Goal: Task Accomplishment & Management: Use online tool/utility

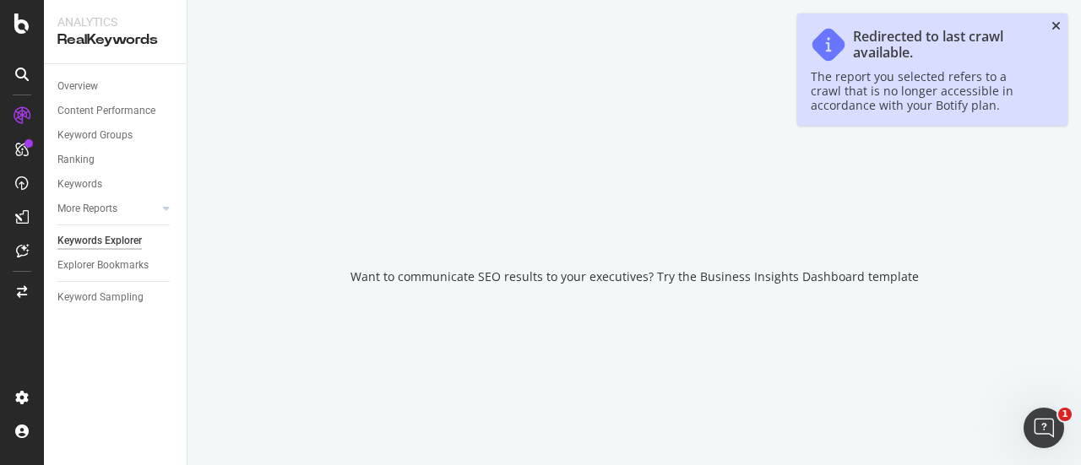
click at [1060, 30] on icon "close toast" at bounding box center [1055, 26] width 9 height 12
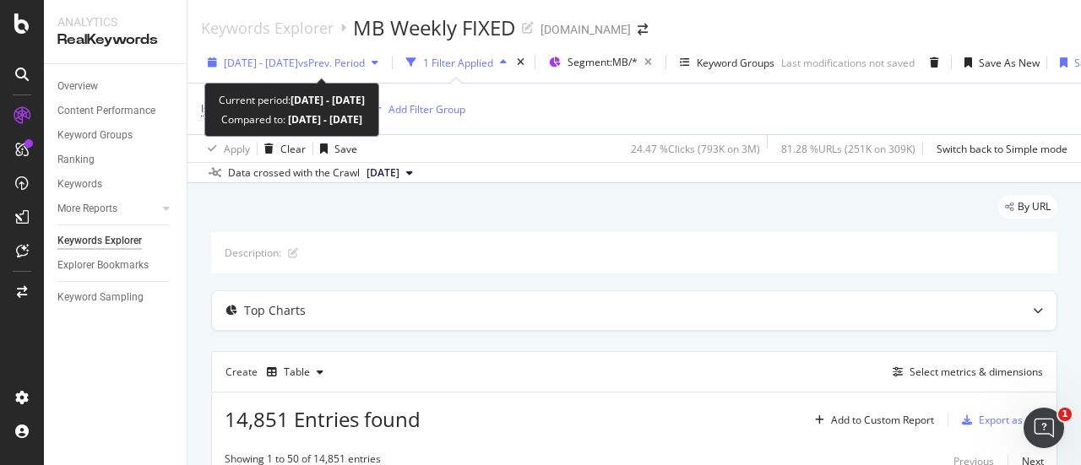
click at [298, 62] on span "[DATE] - [DATE]" at bounding box center [261, 63] width 74 height 14
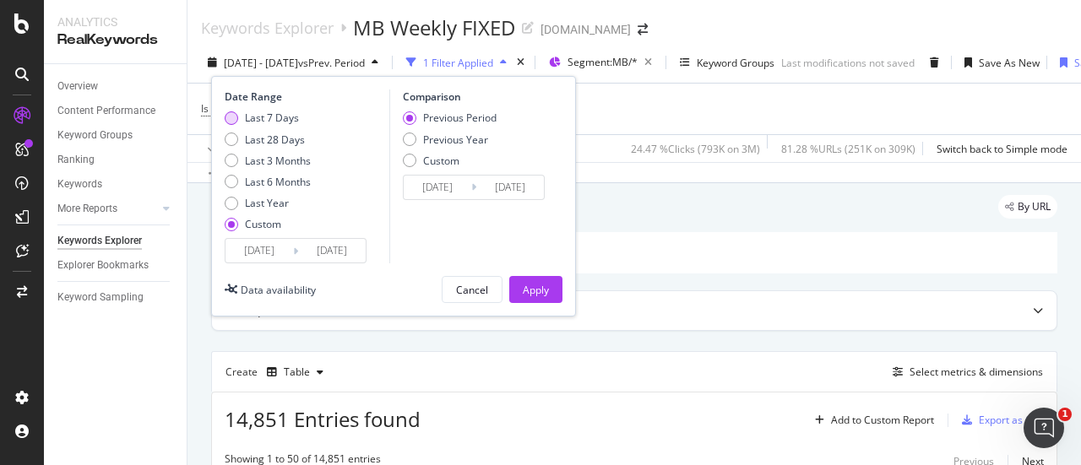
click at [280, 116] on div "Last 7 Days" at bounding box center [272, 118] width 54 height 14
type input "[DATE]"
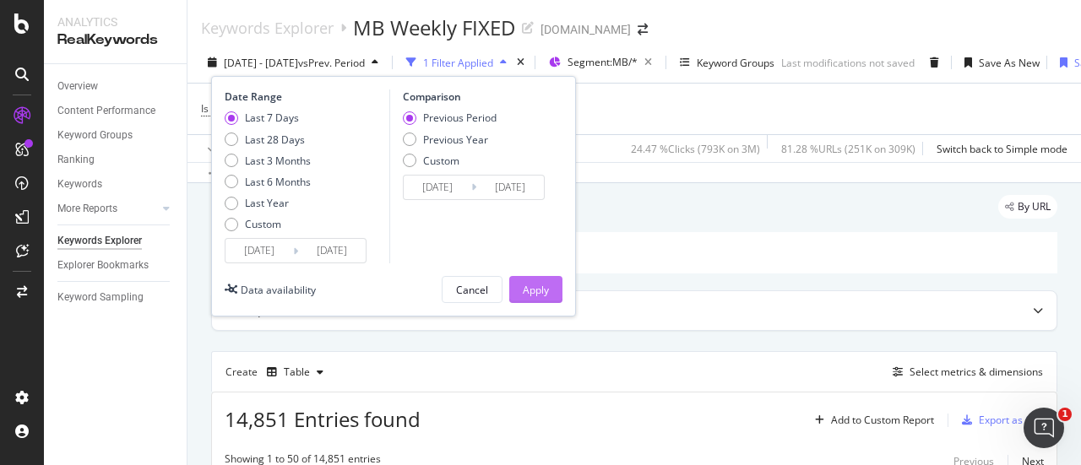
click at [530, 283] on div "Apply" at bounding box center [536, 290] width 26 height 14
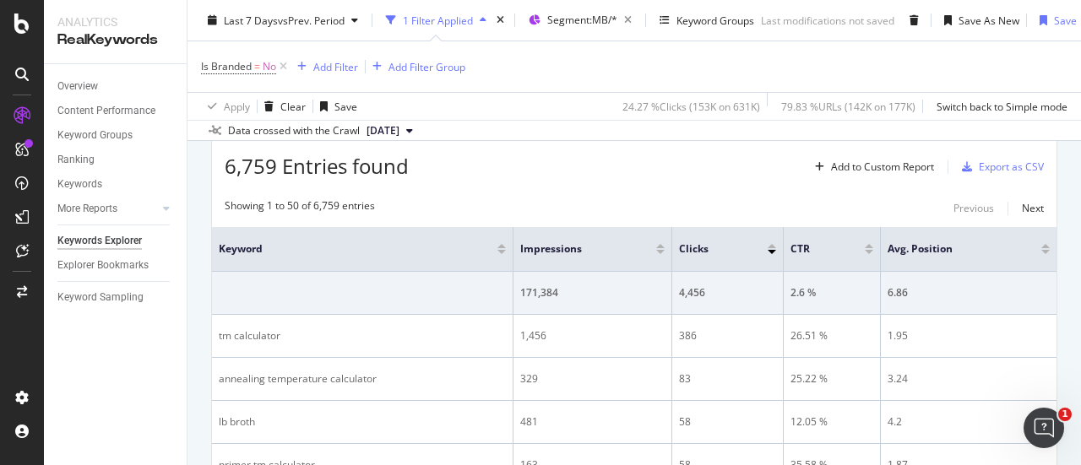
scroll to position [84, 0]
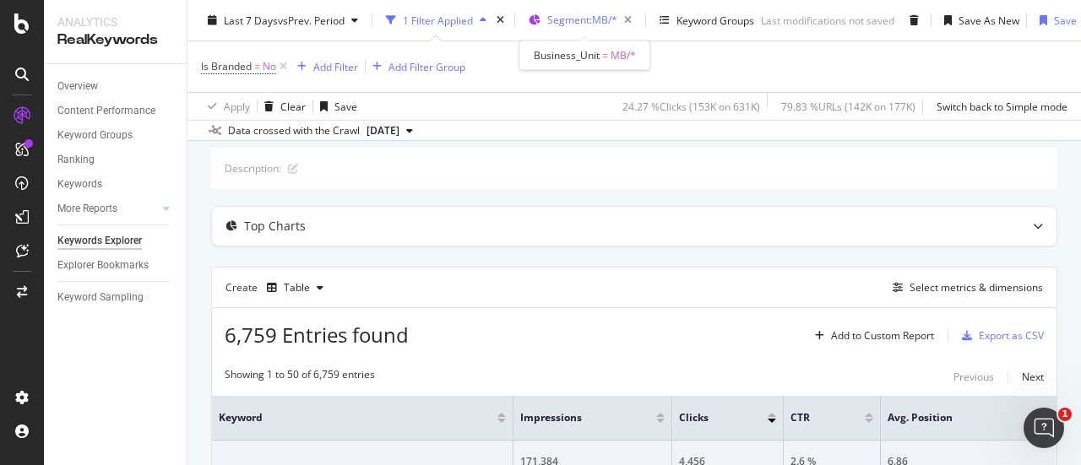
click at [598, 26] on span "Segment: MB/*" at bounding box center [582, 20] width 70 height 14
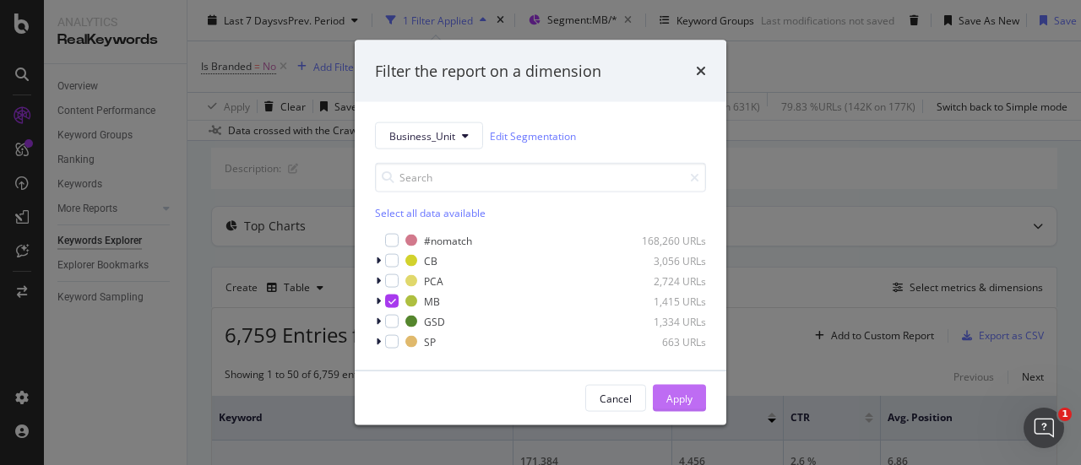
click at [681, 403] on div "Apply" at bounding box center [679, 398] width 26 height 14
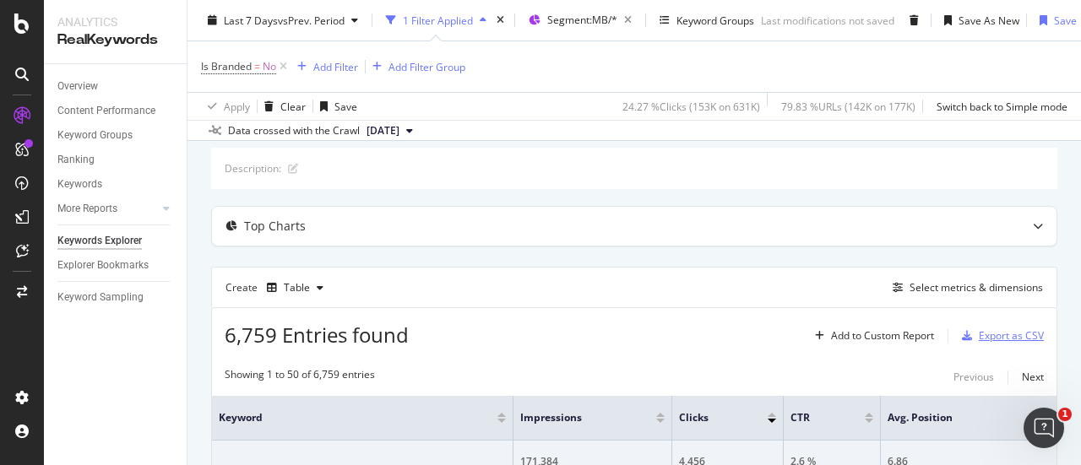
scroll to position [253, 0]
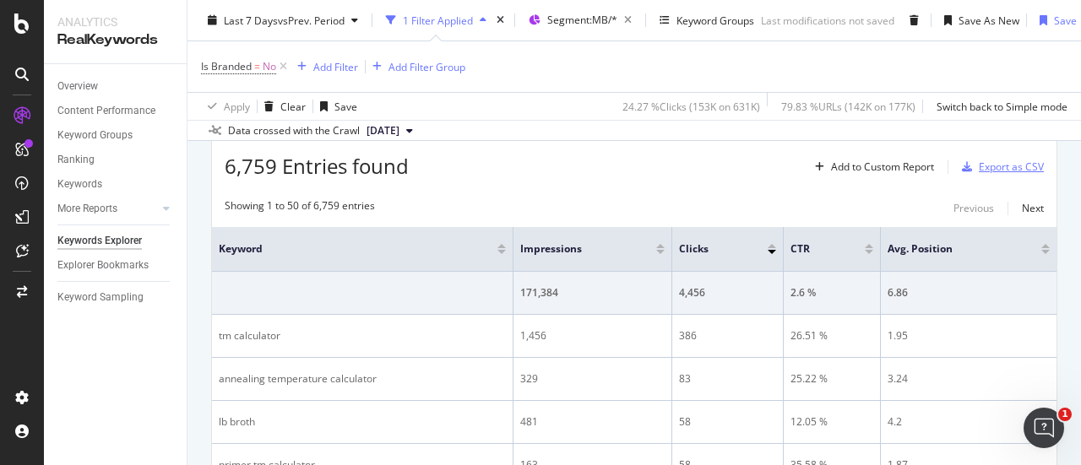
click at [986, 162] on div "Export as CSV" at bounding box center [1011, 167] width 65 height 14
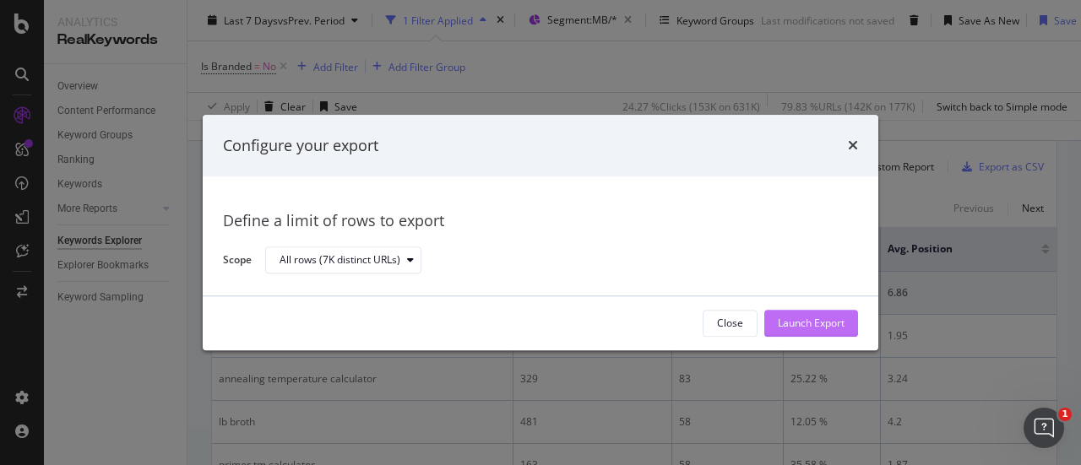
click at [804, 332] on div "Launch Export" at bounding box center [811, 323] width 67 height 25
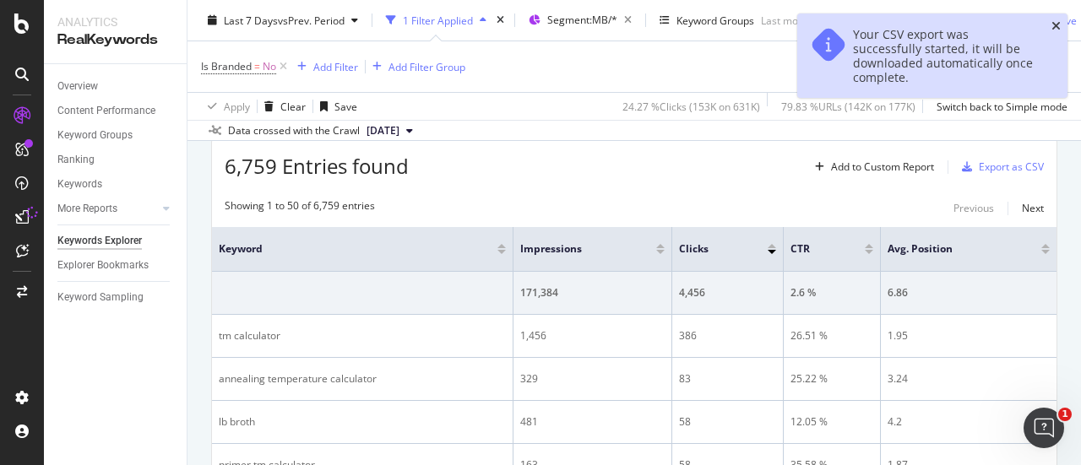
click at [1055, 25] on icon "close toast" at bounding box center [1055, 26] width 9 height 12
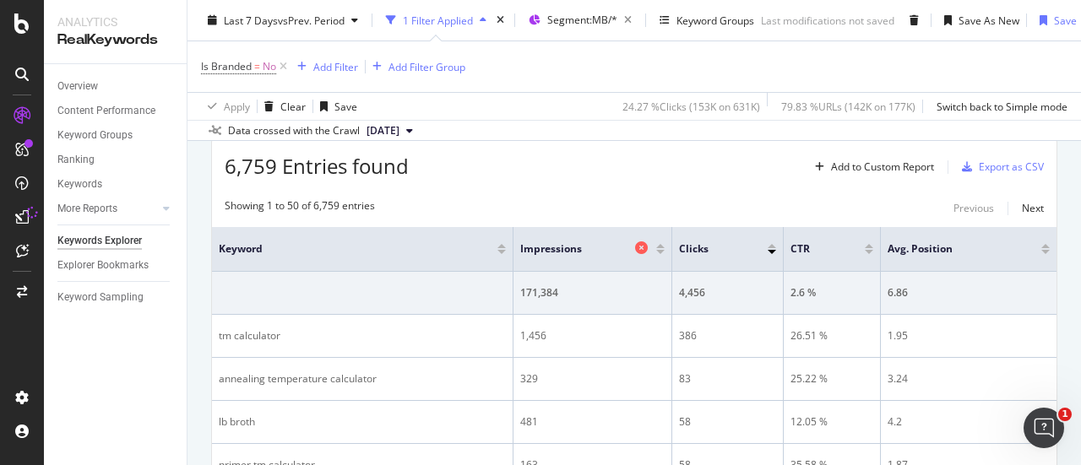
click at [639, 243] on icon at bounding box center [641, 248] width 13 height 13
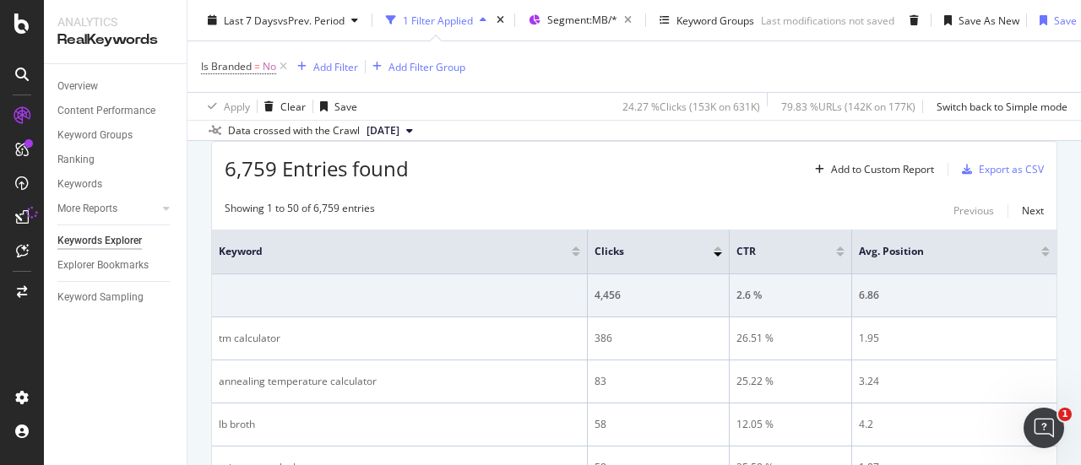
scroll to position [253, 0]
click at [815, 247] on icon at bounding box center [821, 248] width 13 height 13
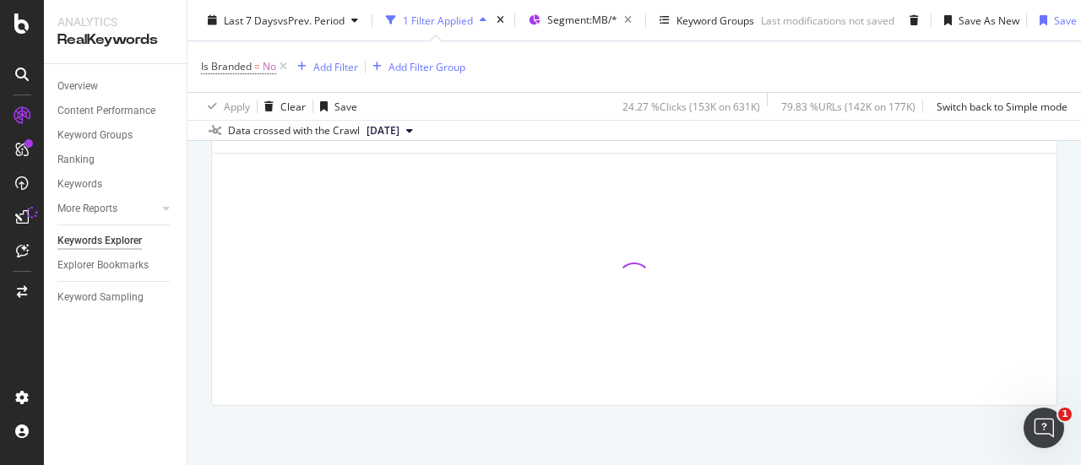
scroll to position [253, 0]
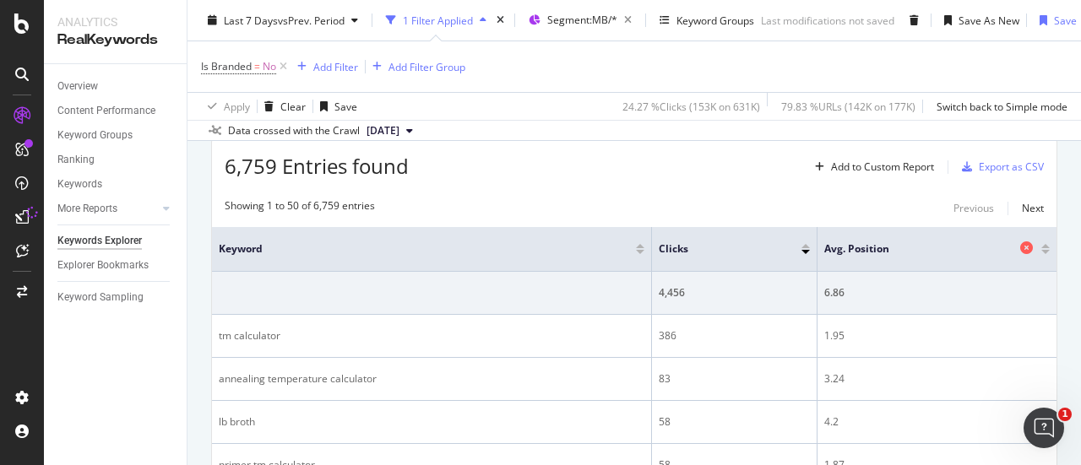
click at [1020, 244] on icon at bounding box center [1026, 248] width 13 height 13
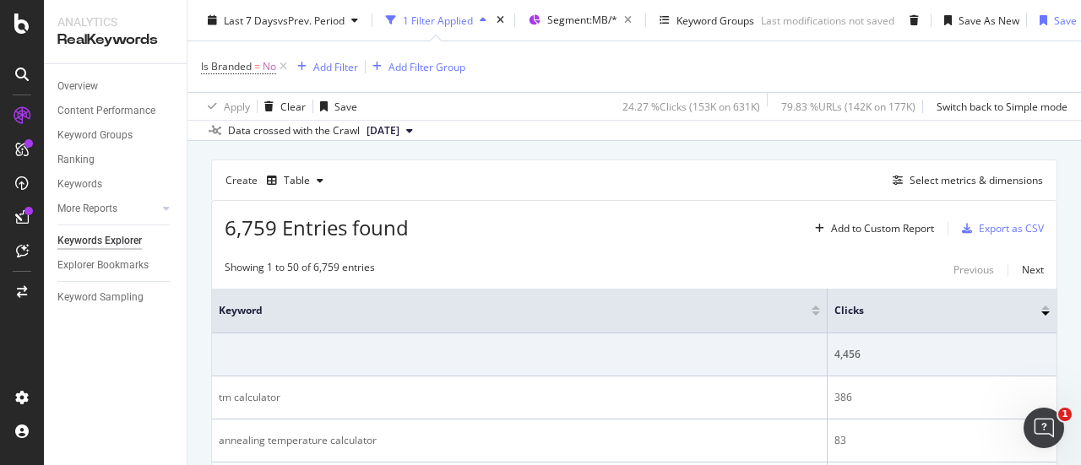
scroll to position [169, 0]
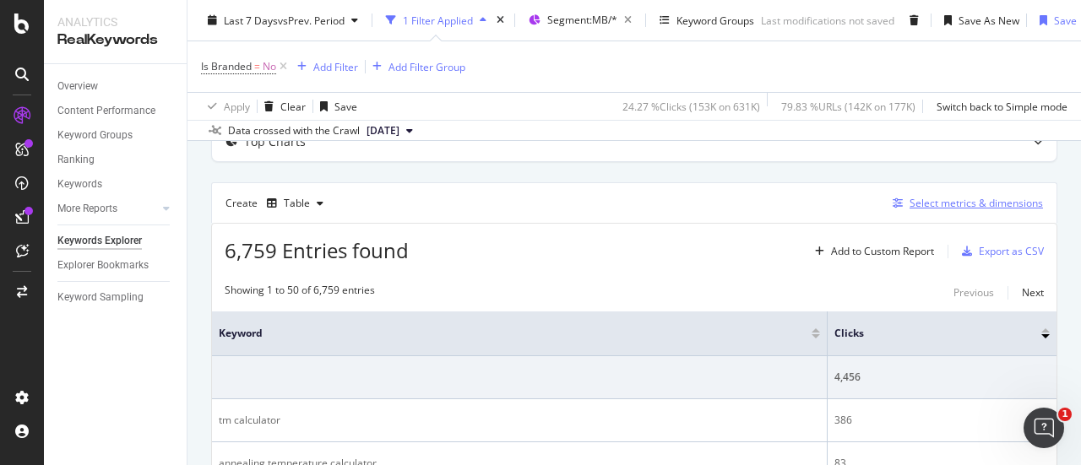
click at [964, 198] on div "Select metrics & dimensions" at bounding box center [975, 203] width 133 height 14
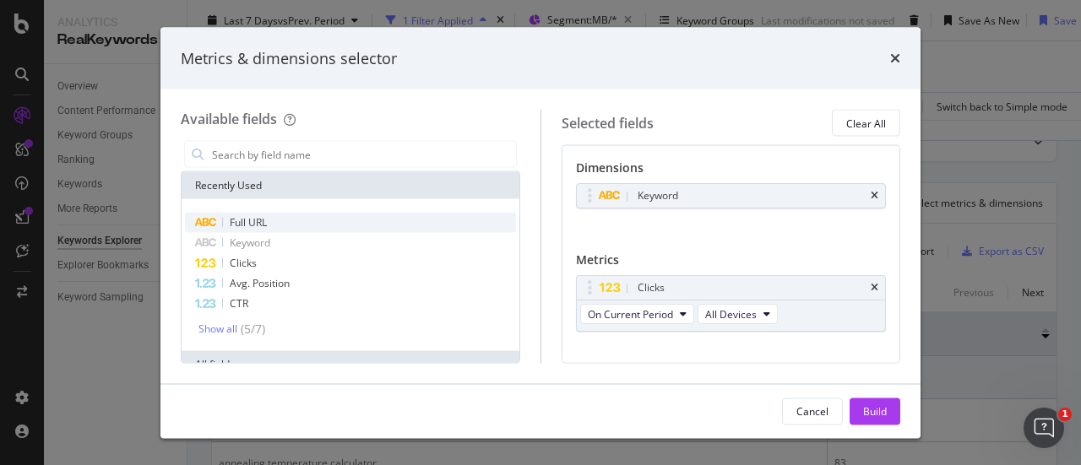
click at [263, 225] on span "Full URL" at bounding box center [248, 222] width 37 height 14
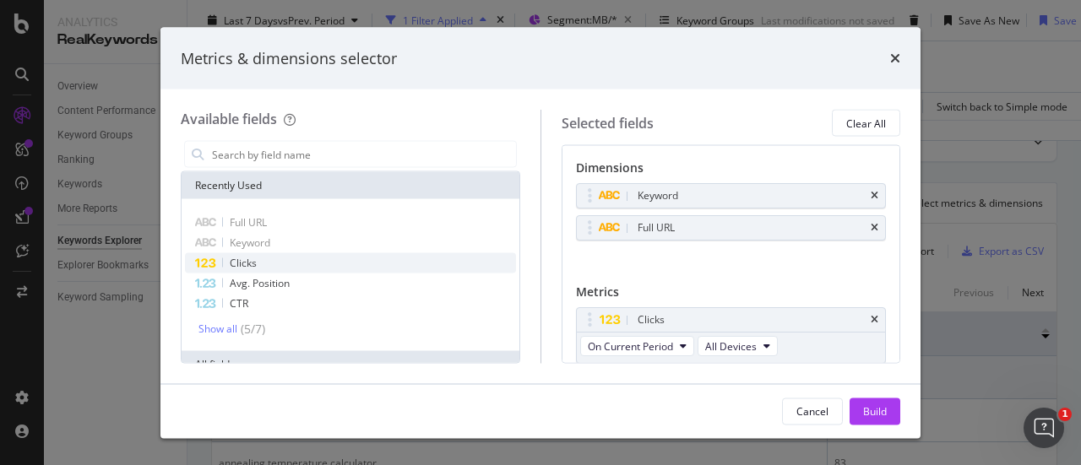
click at [265, 266] on div "Clicks" at bounding box center [350, 263] width 331 height 20
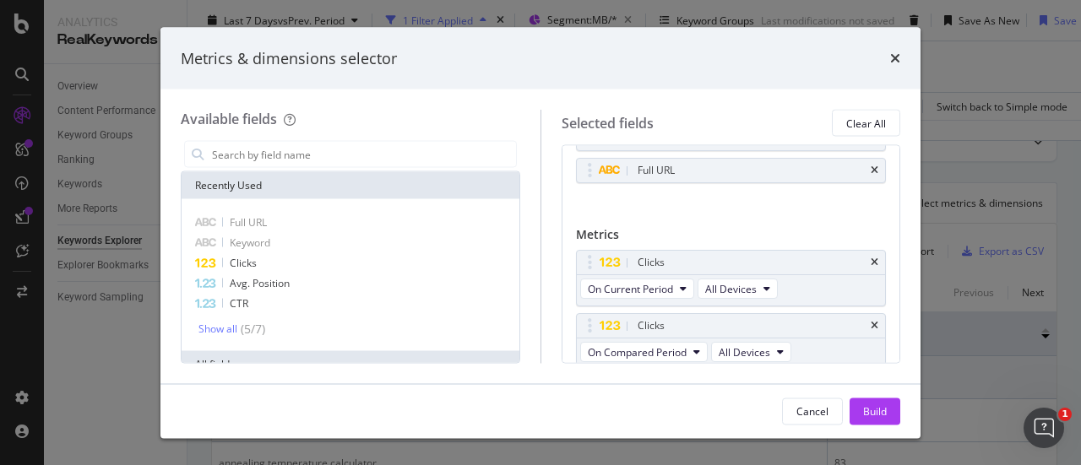
scroll to position [117, 0]
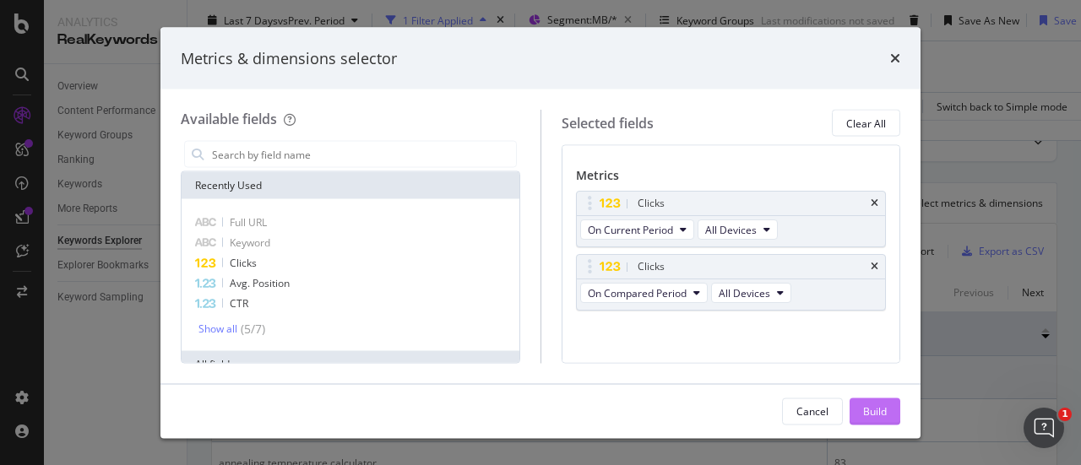
click at [860, 420] on button "Build" at bounding box center [875, 411] width 51 height 27
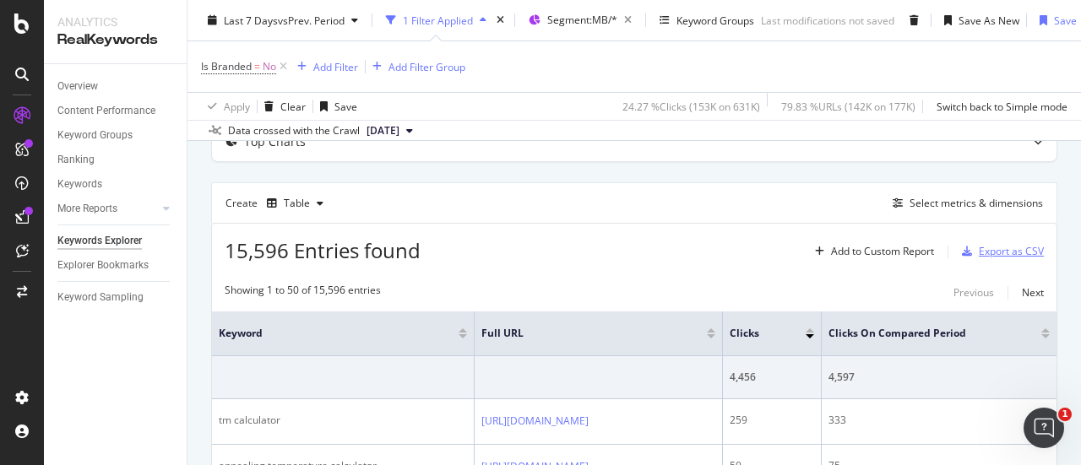
click at [995, 249] on div "Export as CSV" at bounding box center [1011, 251] width 65 height 14
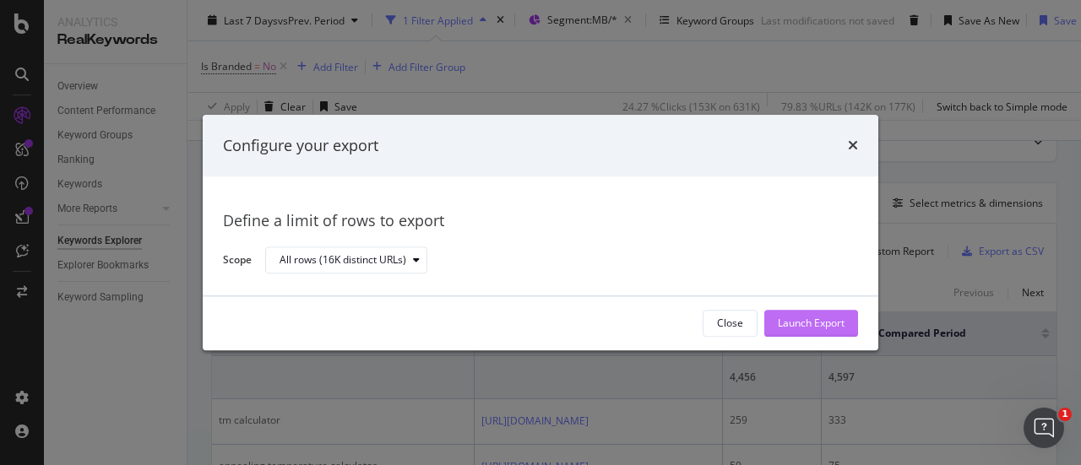
click at [794, 314] on div "Launch Export" at bounding box center [811, 323] width 67 height 25
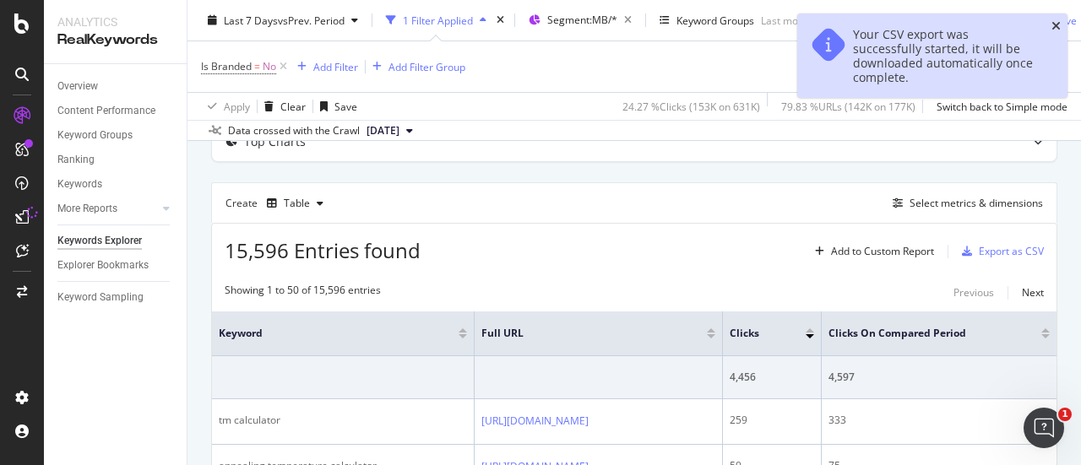
click at [1054, 28] on icon "close toast" at bounding box center [1055, 26] width 9 height 12
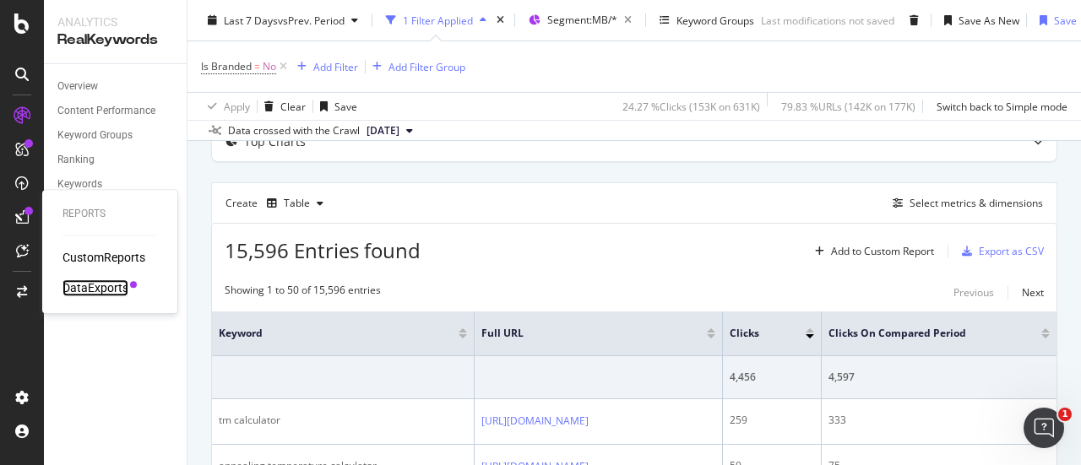
click at [69, 296] on div "DataExports" at bounding box center [95, 288] width 66 height 17
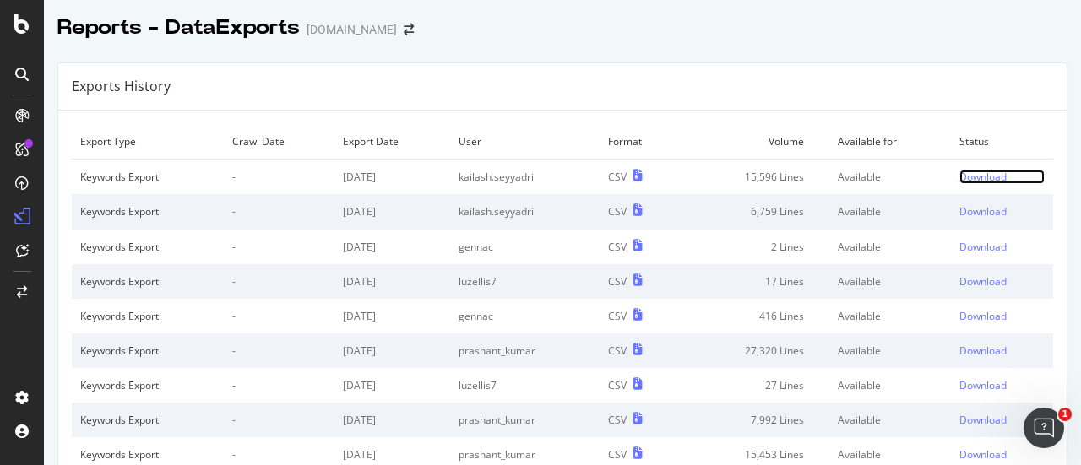
click at [959, 176] on div "Download" at bounding box center [982, 177] width 47 height 14
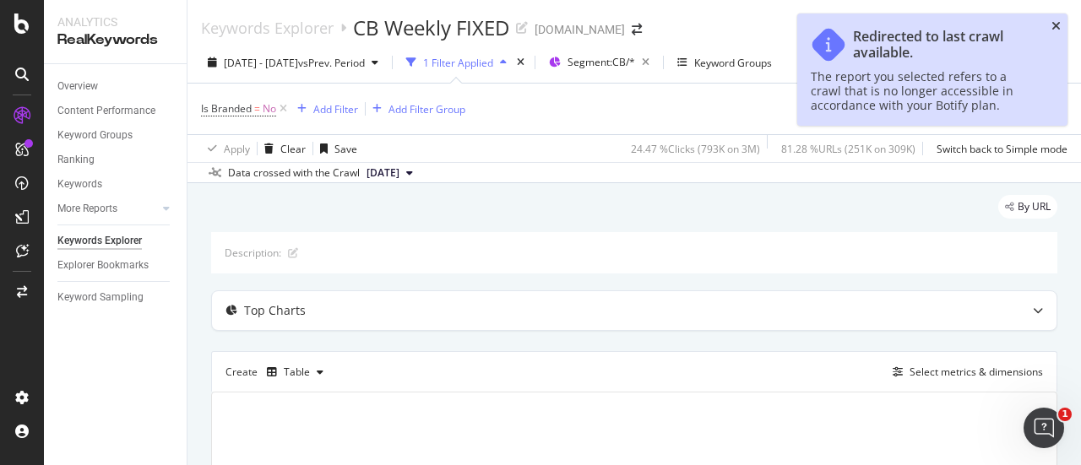
click at [1058, 26] on icon "close toast" at bounding box center [1055, 26] width 9 height 12
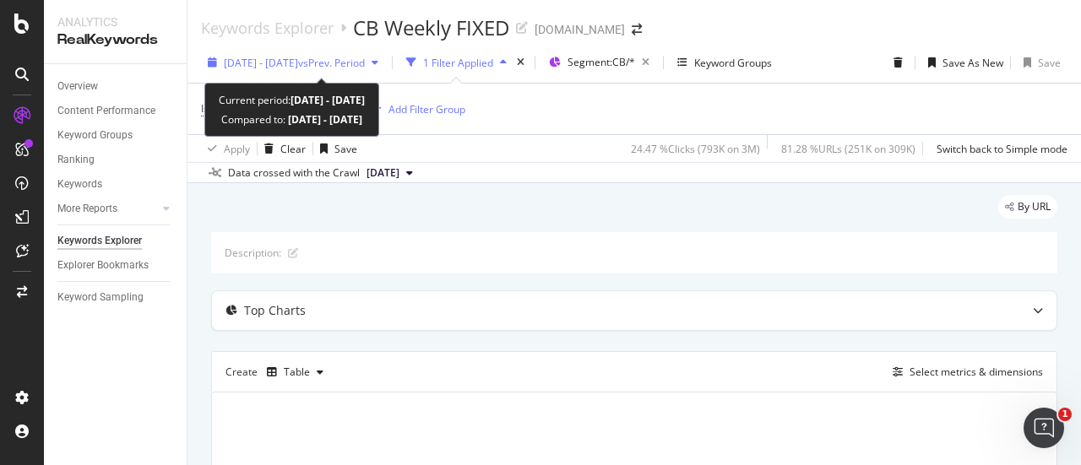
click at [298, 68] on span "[DATE] - [DATE]" at bounding box center [261, 63] width 74 height 14
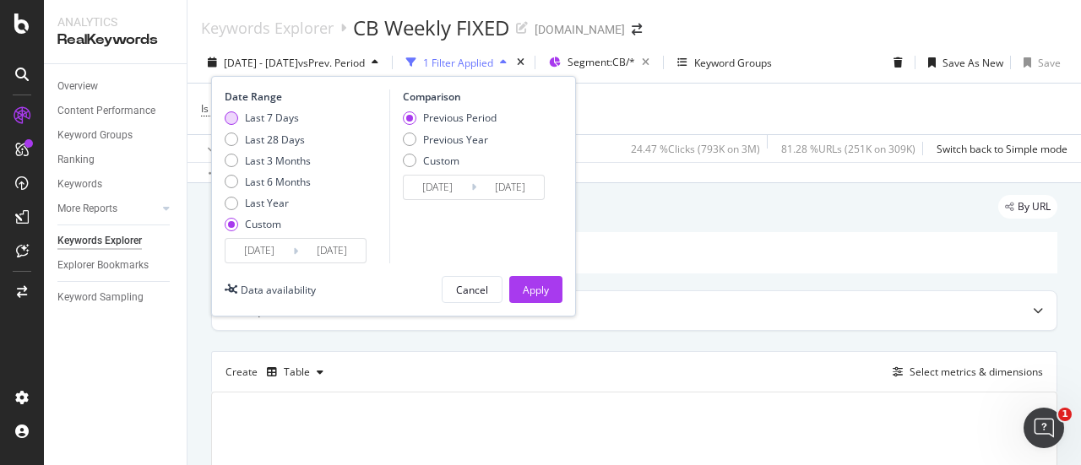
click at [292, 119] on div "Last 7 Days" at bounding box center [272, 118] width 54 height 14
type input "[DATE]"
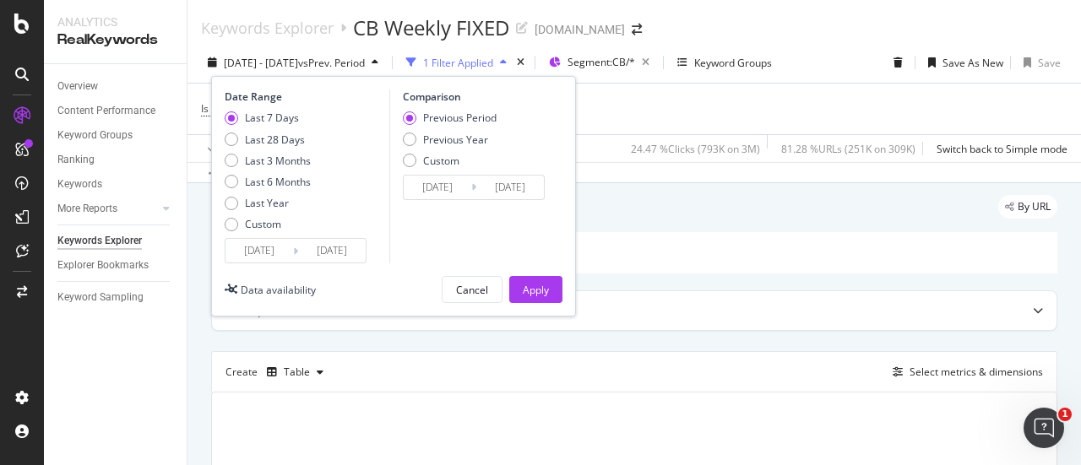
click at [547, 303] on div "Date Range Last 7 Days Last 28 Days Last 3 Months Last 6 Months Last Year Custo…" at bounding box center [393, 196] width 365 height 241
click at [547, 300] on div "Apply" at bounding box center [536, 289] width 26 height 25
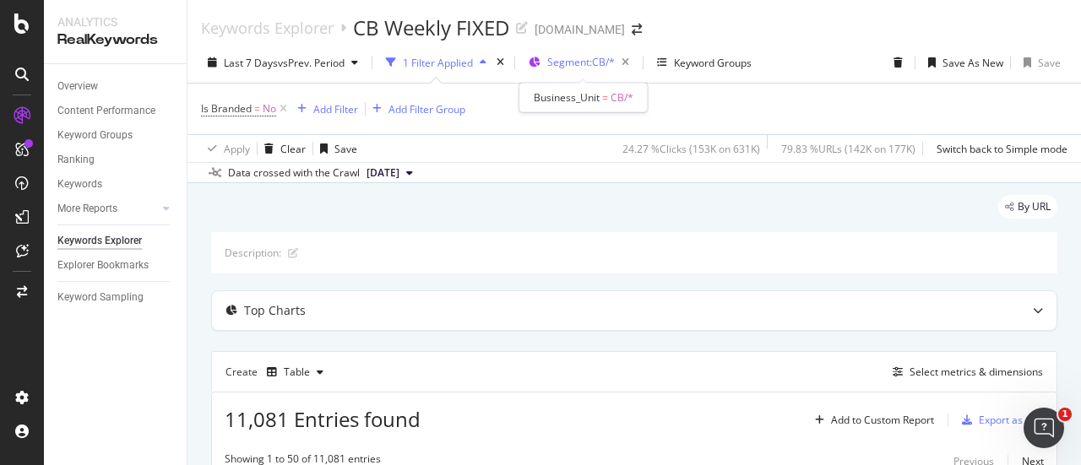
click at [584, 57] on span "Segment: CB/*" at bounding box center [581, 62] width 68 height 14
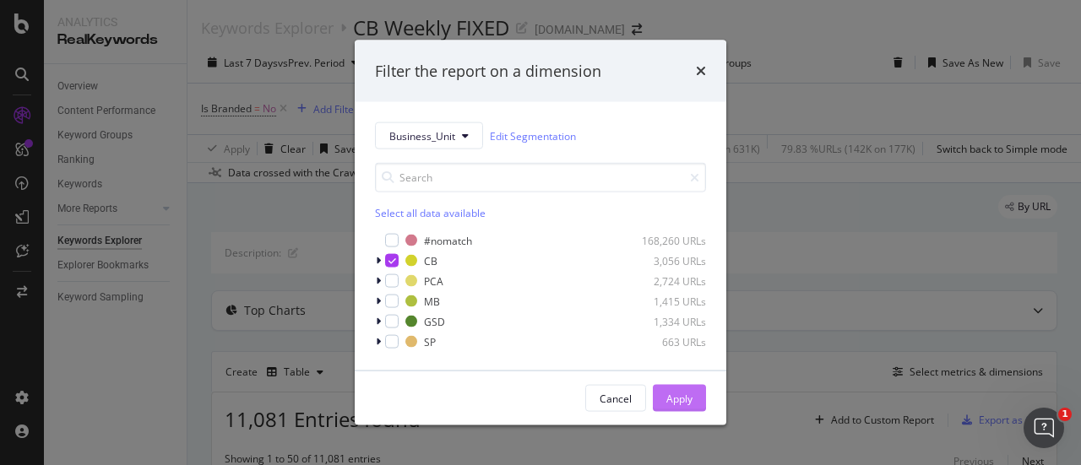
click at [674, 398] on div "Apply" at bounding box center [679, 398] width 26 height 14
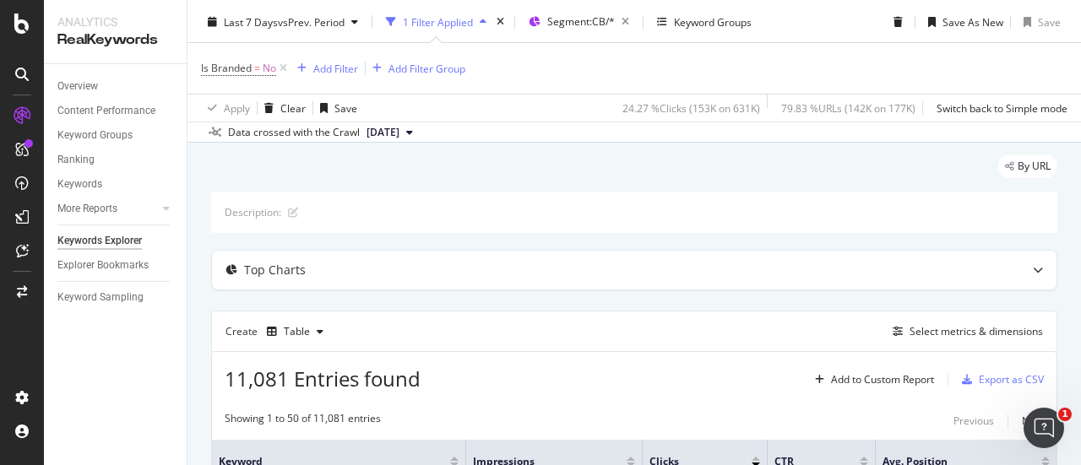
scroll to position [169, 0]
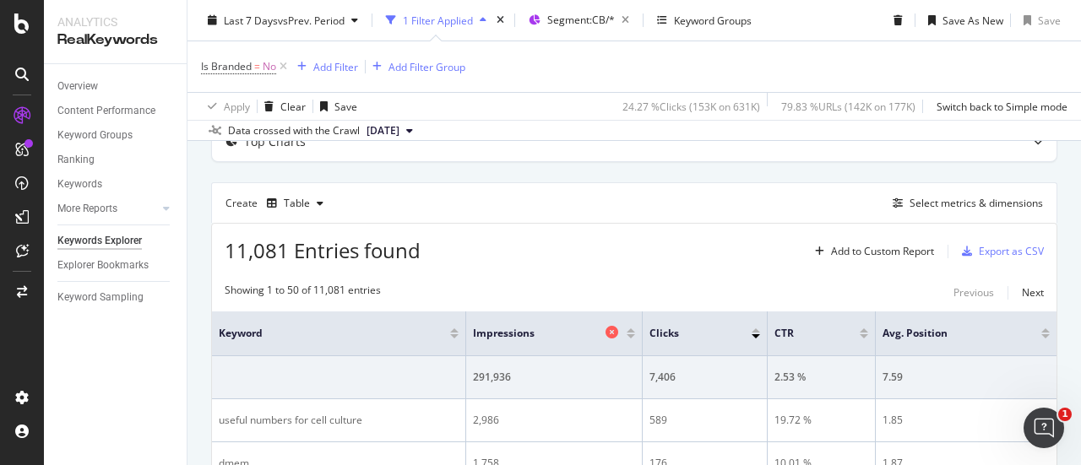
click at [605, 333] on icon at bounding box center [611, 332] width 13 height 13
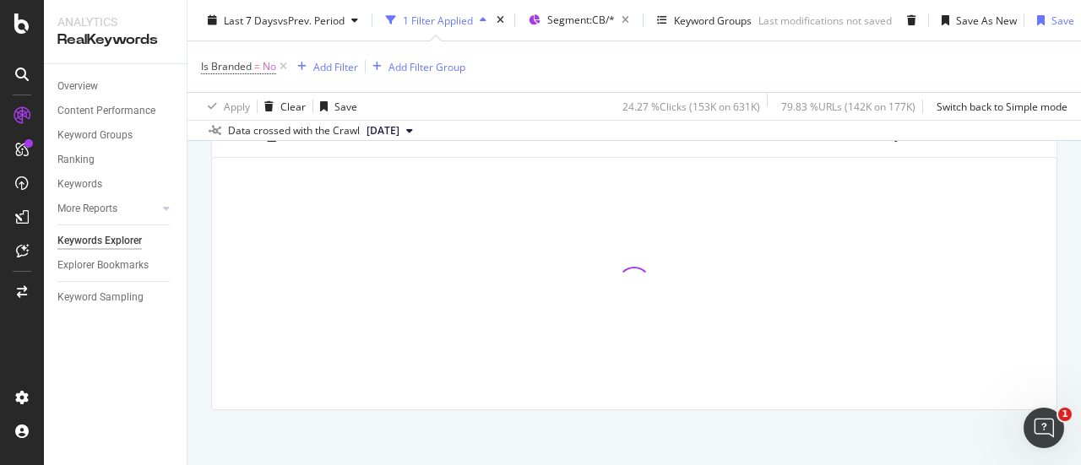
scroll to position [251, 0]
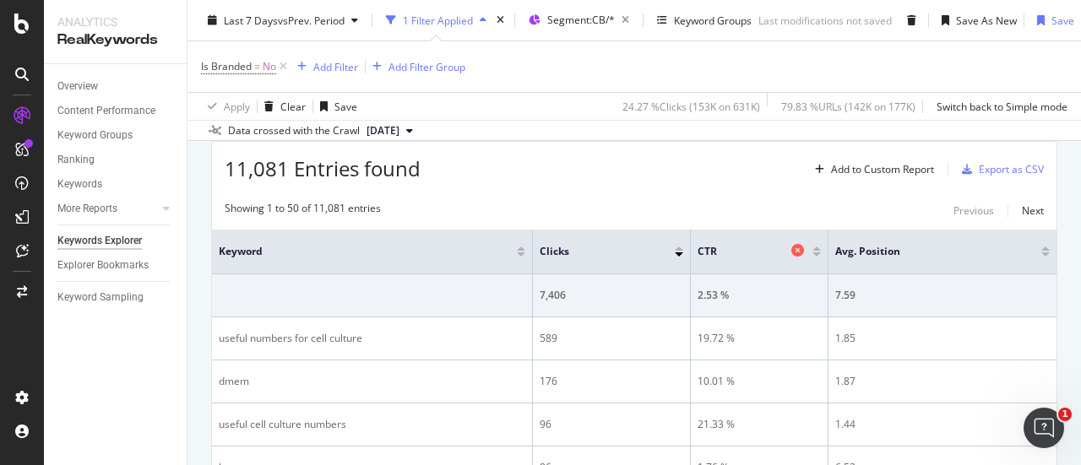
click at [791, 253] on icon at bounding box center [797, 250] width 13 height 13
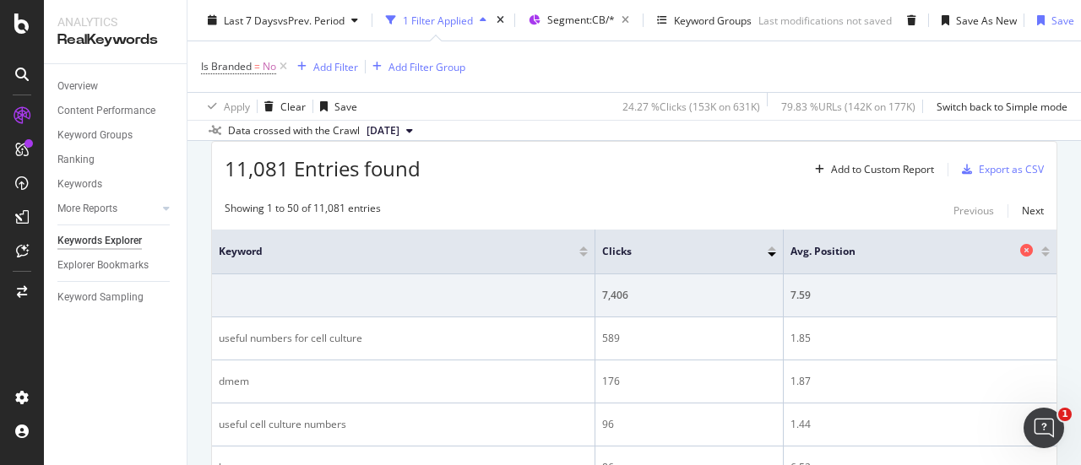
click at [1020, 247] on icon at bounding box center [1026, 250] width 13 height 13
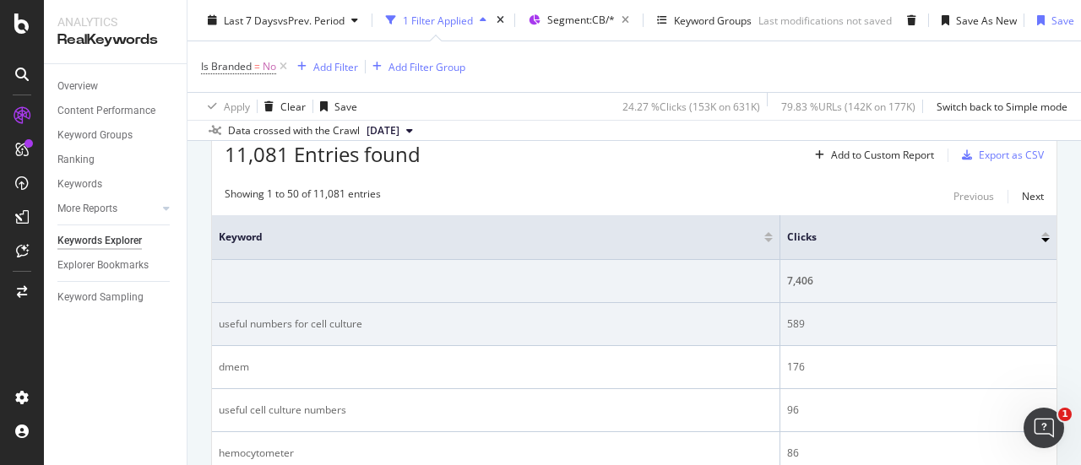
scroll to position [169, 0]
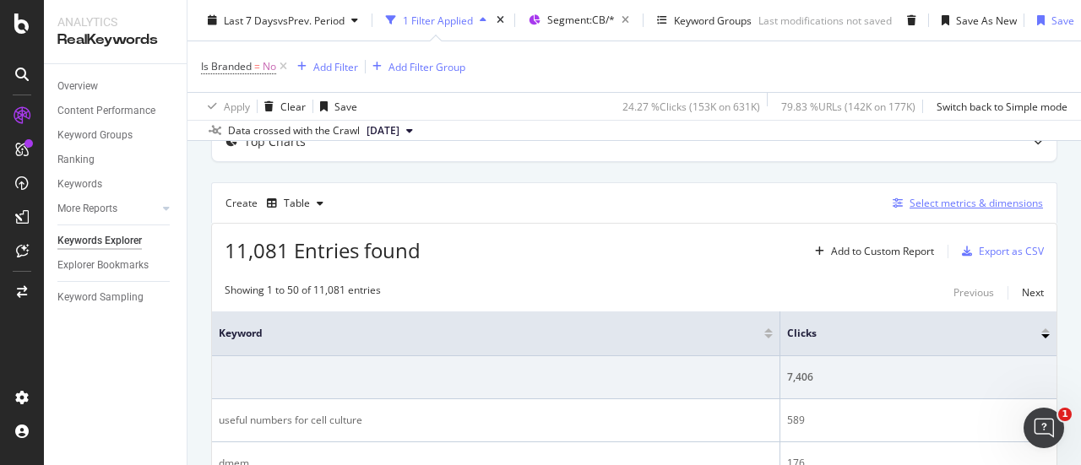
click at [932, 200] on div "Select metrics & dimensions" at bounding box center [975, 203] width 133 height 14
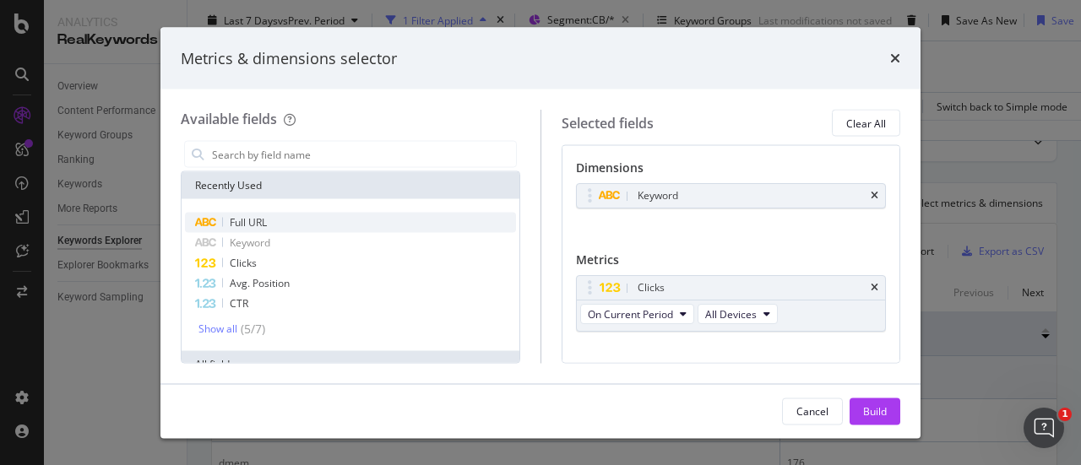
click at [297, 219] on div "Full URL" at bounding box center [350, 223] width 331 height 20
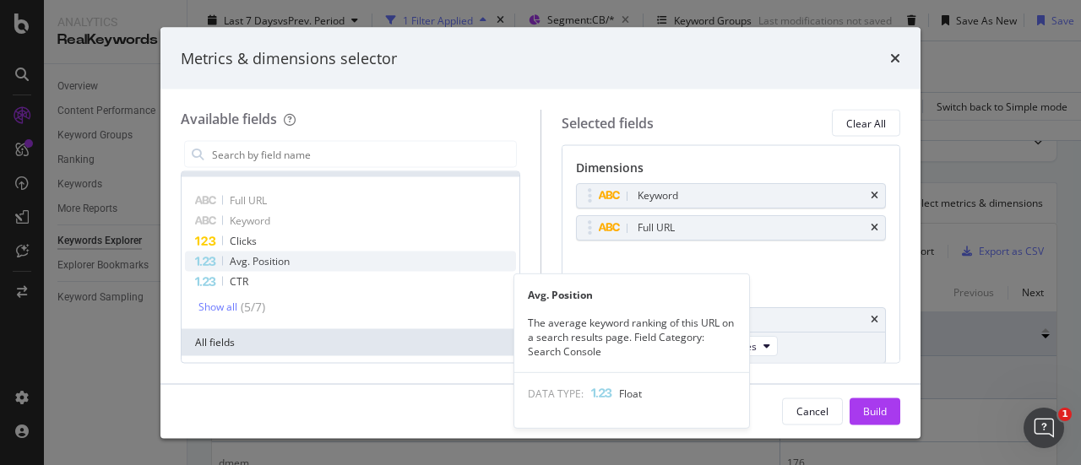
scroll to position [0, 0]
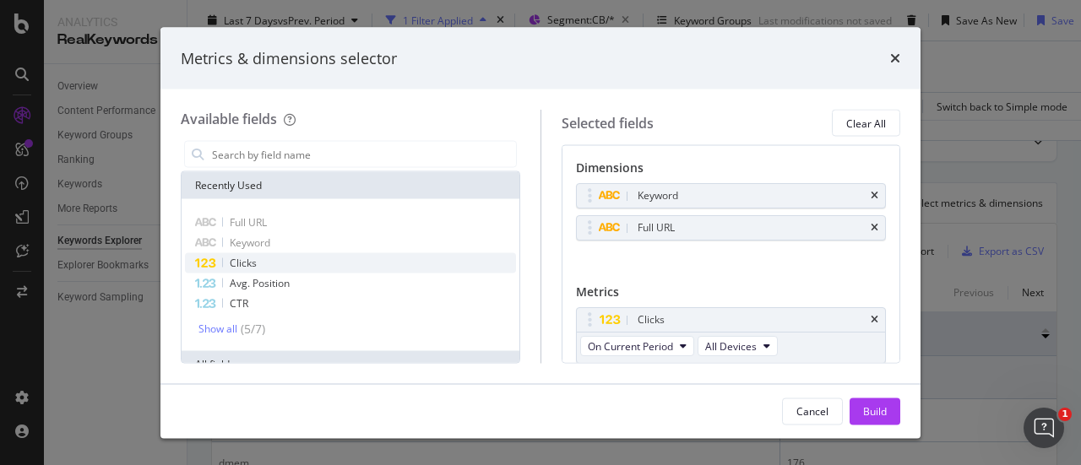
click at [302, 256] on div "Clicks" at bounding box center [350, 263] width 331 height 20
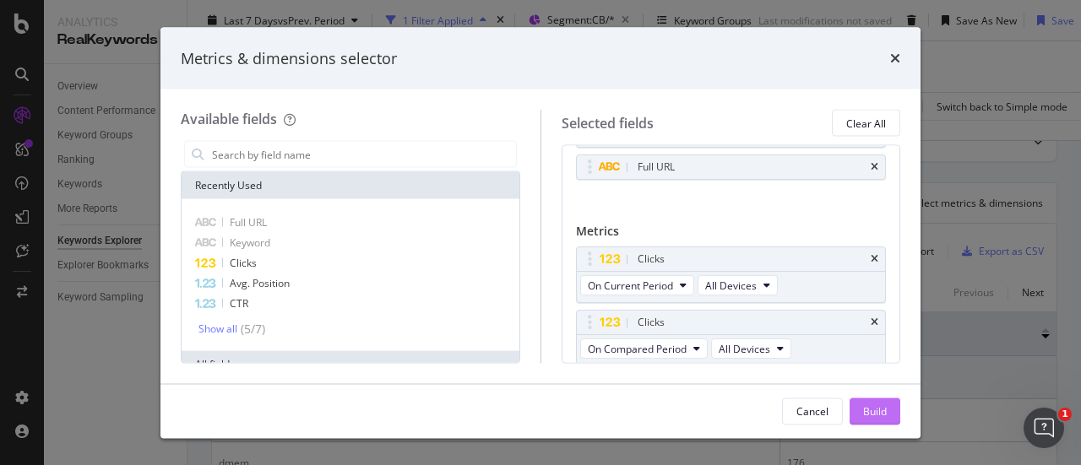
click at [866, 402] on div "Build" at bounding box center [875, 411] width 24 height 25
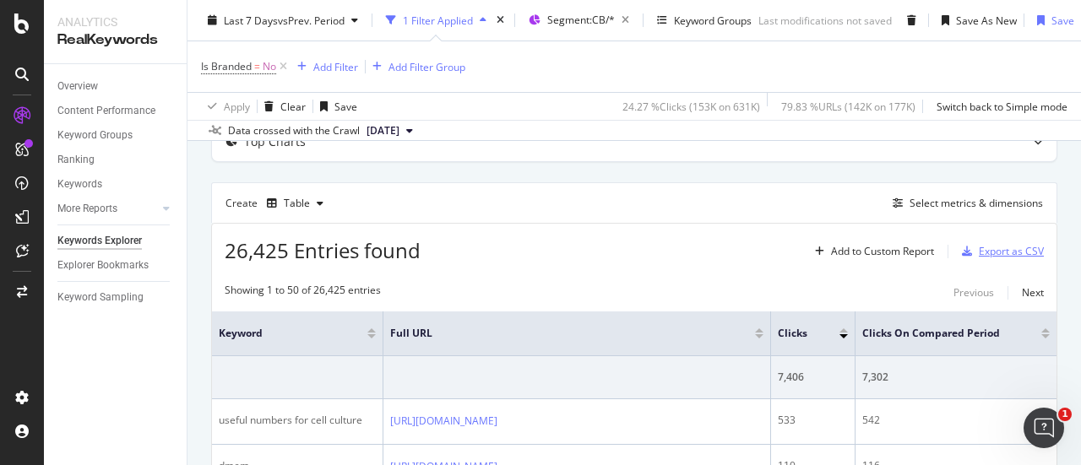
click at [965, 251] on div "button" at bounding box center [967, 252] width 24 height 10
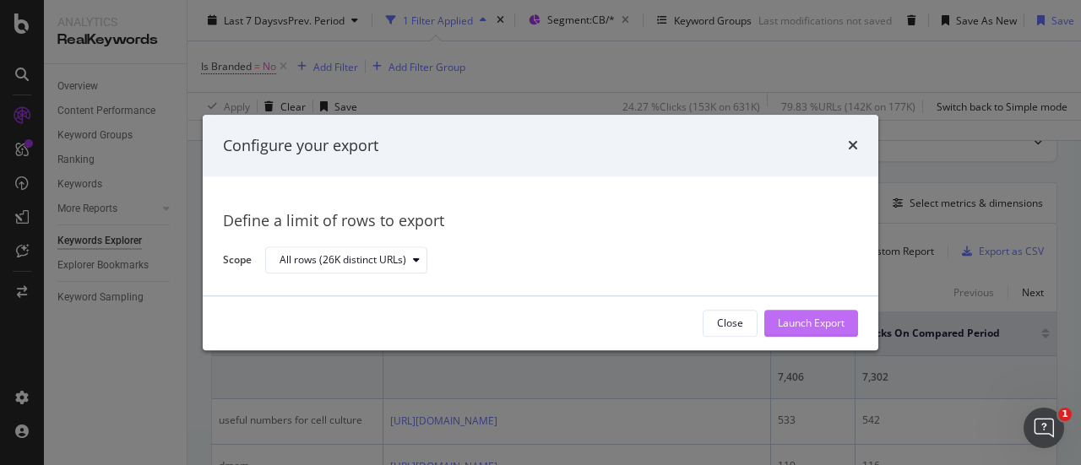
click at [809, 322] on div "Launch Export" at bounding box center [811, 324] width 67 height 14
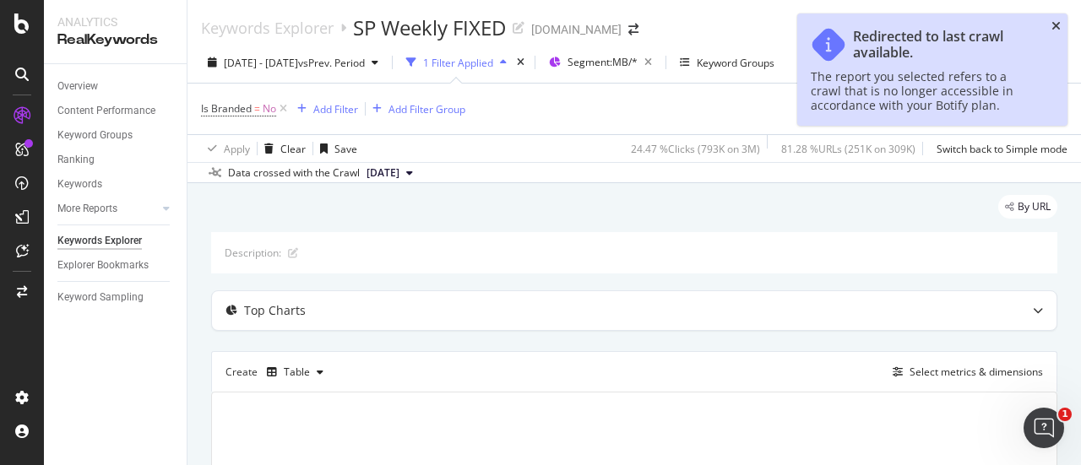
click at [1054, 25] on icon "close toast" at bounding box center [1055, 26] width 9 height 12
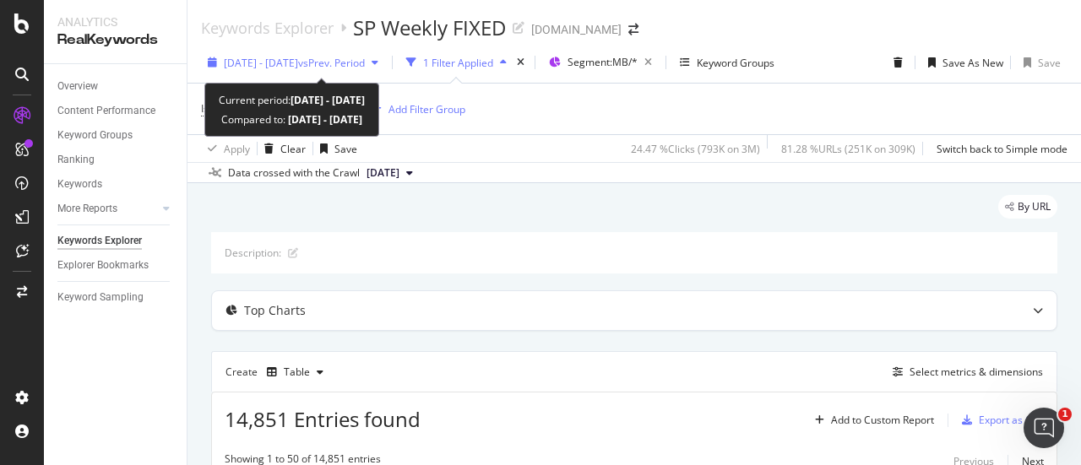
click at [368, 70] on div "[DATE] - [DATE] vs Prev. Period" at bounding box center [293, 62] width 184 height 25
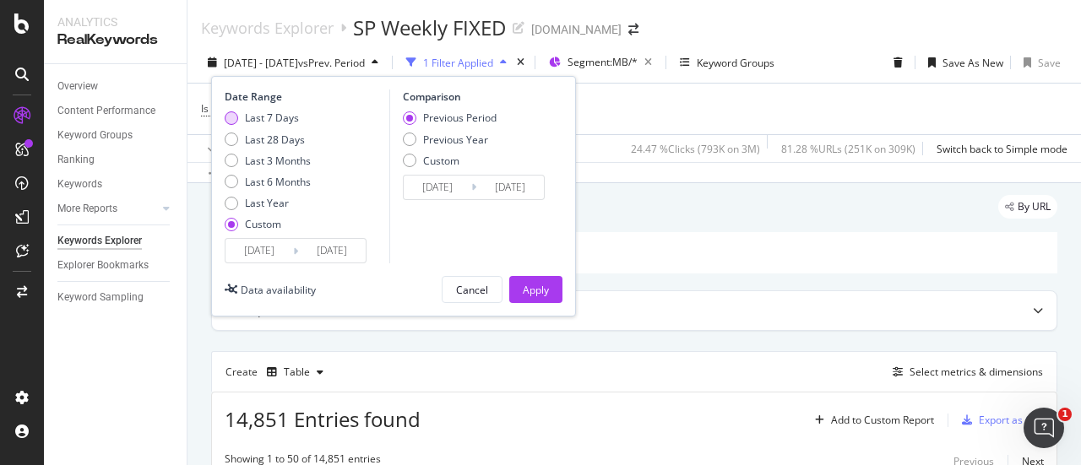
click at [292, 124] on div "Last 7 Days" at bounding box center [272, 118] width 54 height 14
type input "[DATE]"
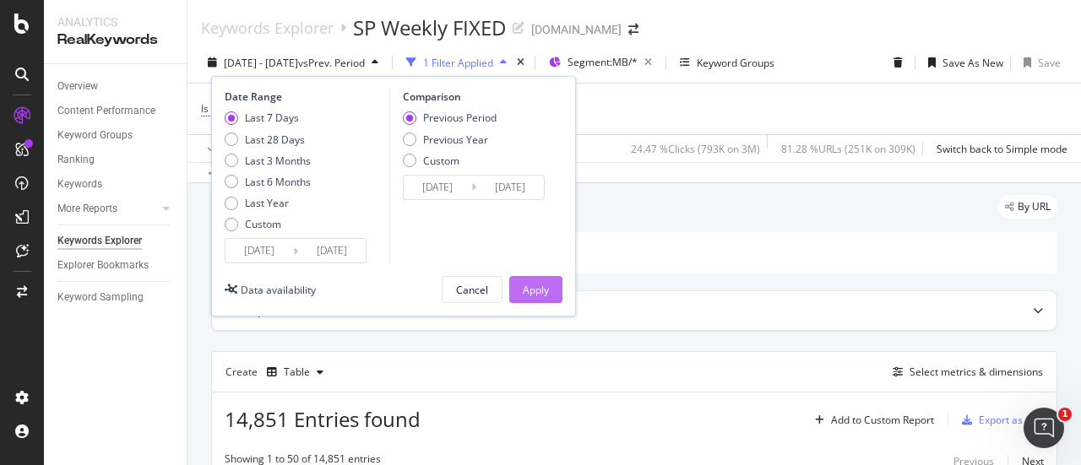
click at [529, 288] on div "Apply" at bounding box center [536, 290] width 26 height 14
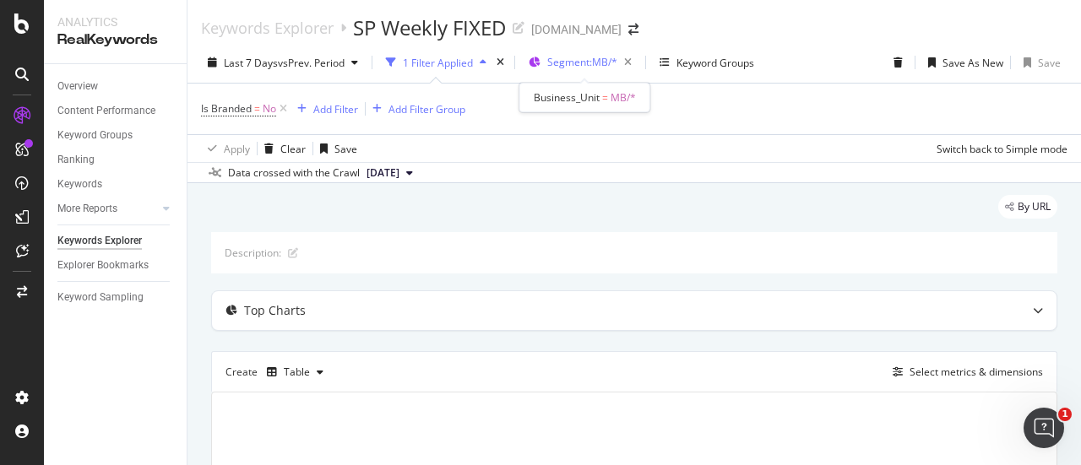
click at [562, 64] on span "Segment: MB/*" at bounding box center [582, 62] width 70 height 14
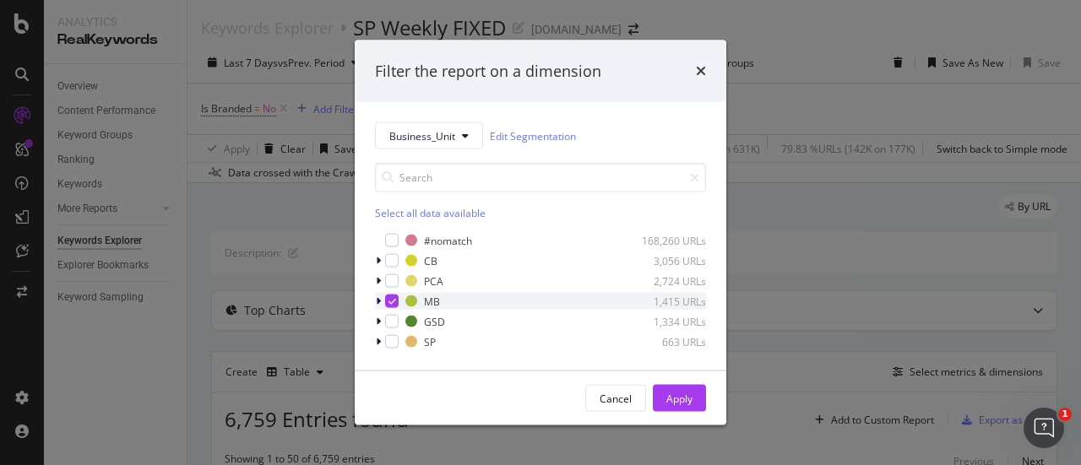
click at [394, 296] on div "modal" at bounding box center [392, 302] width 14 height 14
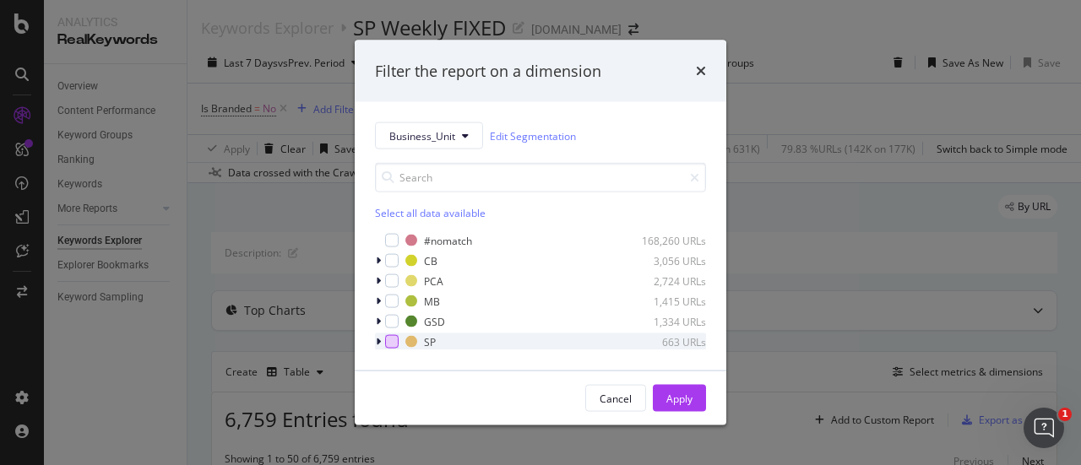
click at [388, 339] on div "modal" at bounding box center [392, 342] width 14 height 14
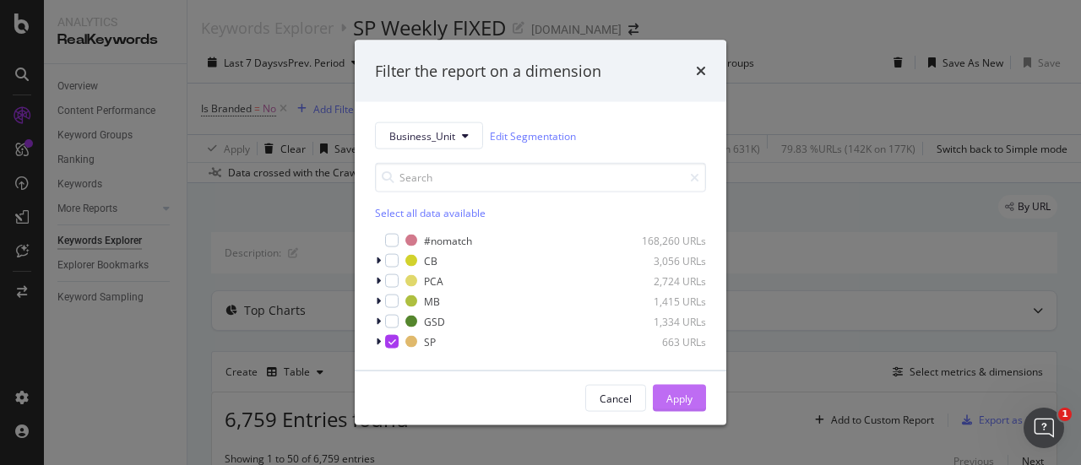
click at [677, 398] on div "Apply" at bounding box center [679, 398] width 26 height 14
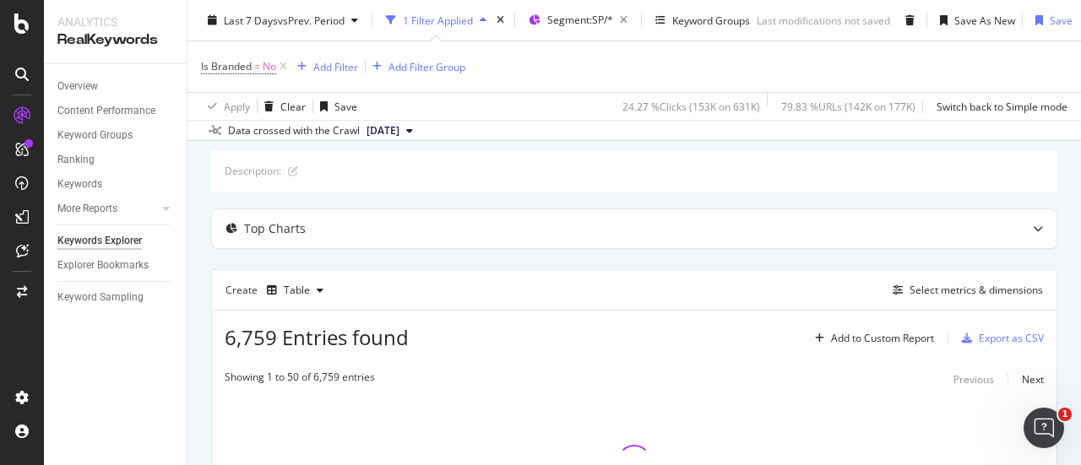
scroll to position [169, 0]
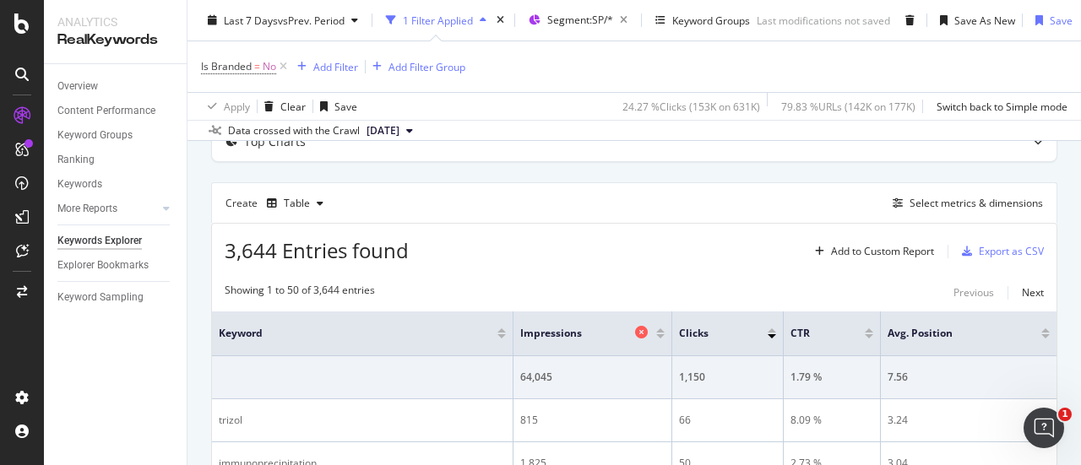
click at [640, 337] on icon at bounding box center [641, 332] width 13 height 13
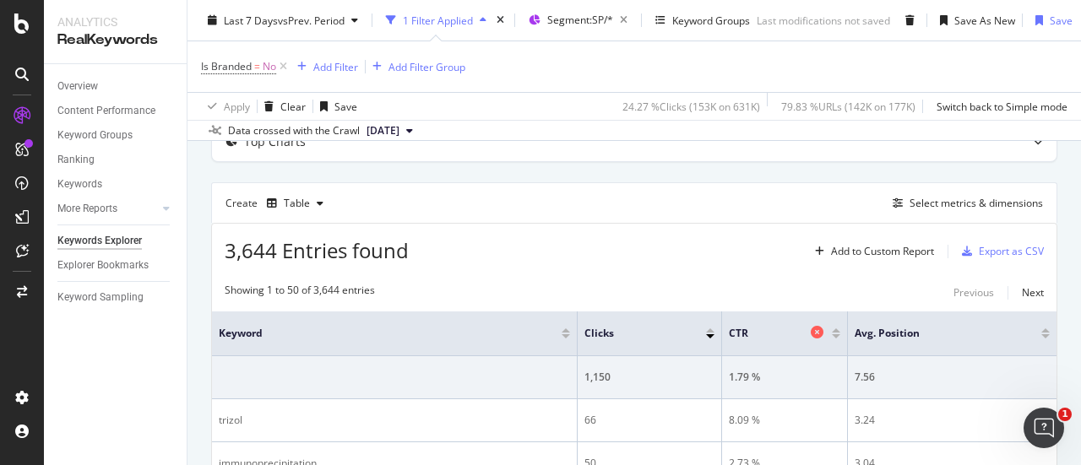
click at [811, 332] on icon at bounding box center [817, 332] width 13 height 13
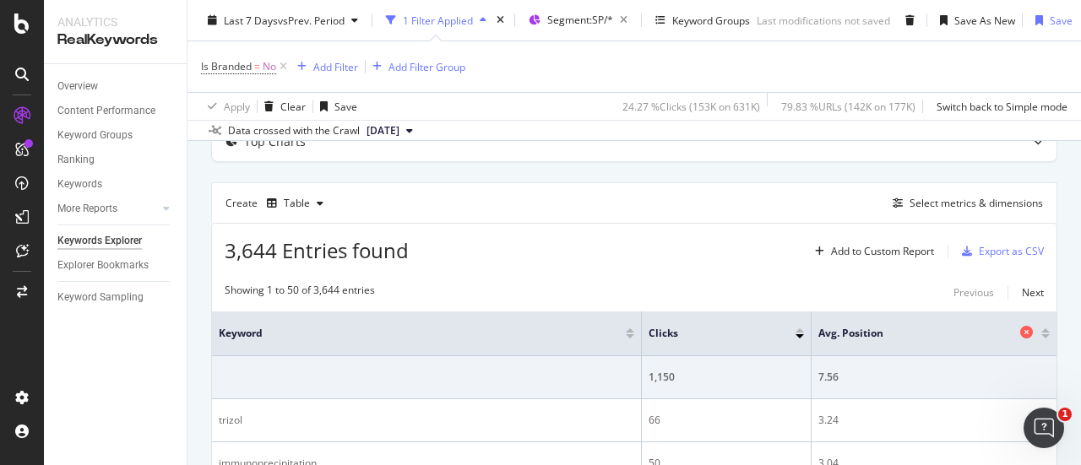
click at [1020, 329] on icon at bounding box center [1026, 332] width 13 height 13
click at [931, 198] on div "Select metrics & dimensions" at bounding box center [975, 203] width 133 height 14
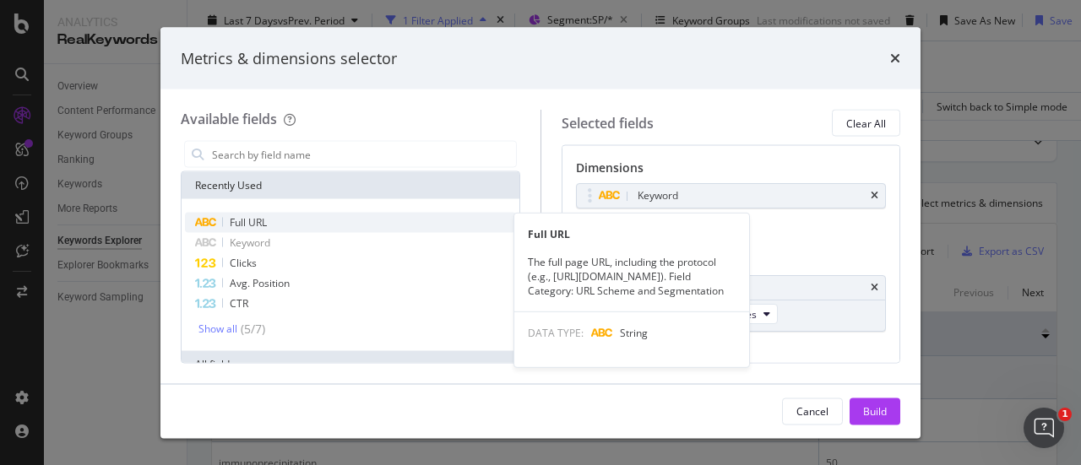
click at [259, 217] on span "Full URL" at bounding box center [248, 222] width 37 height 14
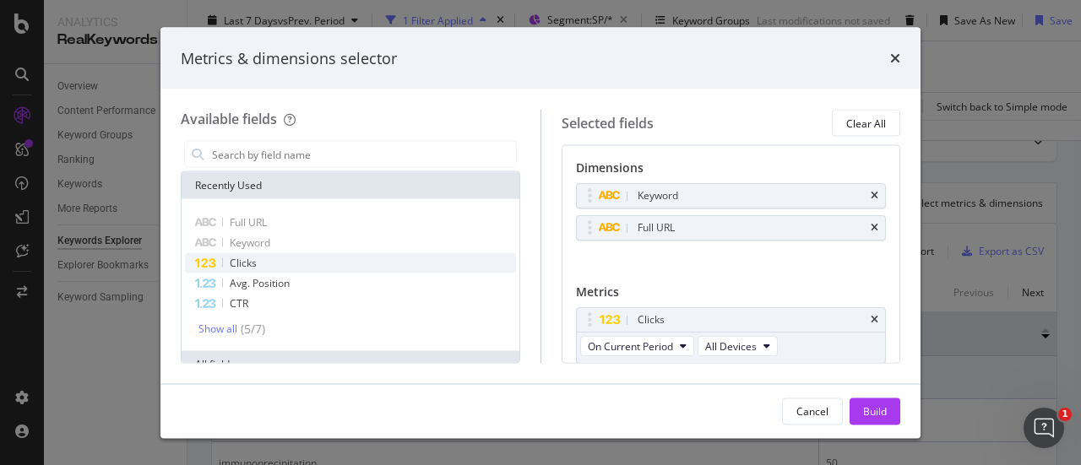
click at [273, 272] on div "Clicks" at bounding box center [350, 263] width 331 height 20
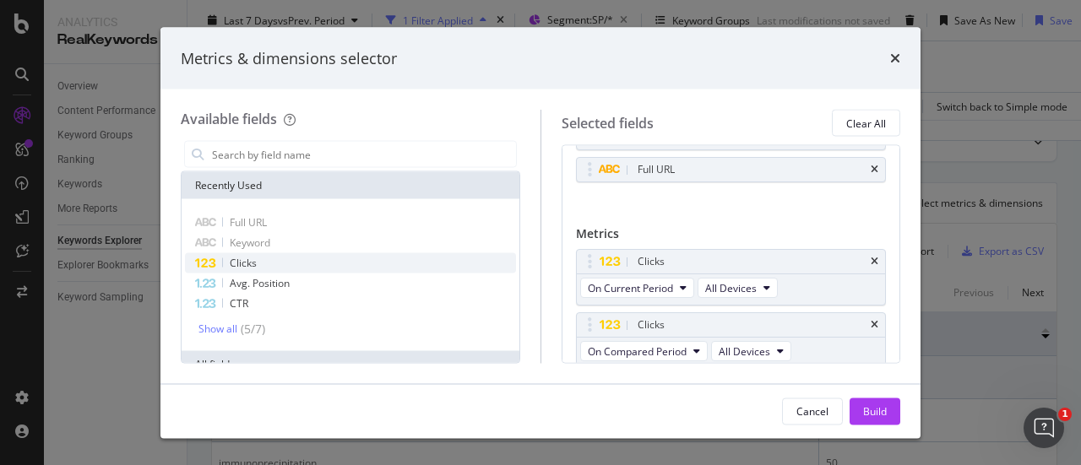
scroll to position [61, 0]
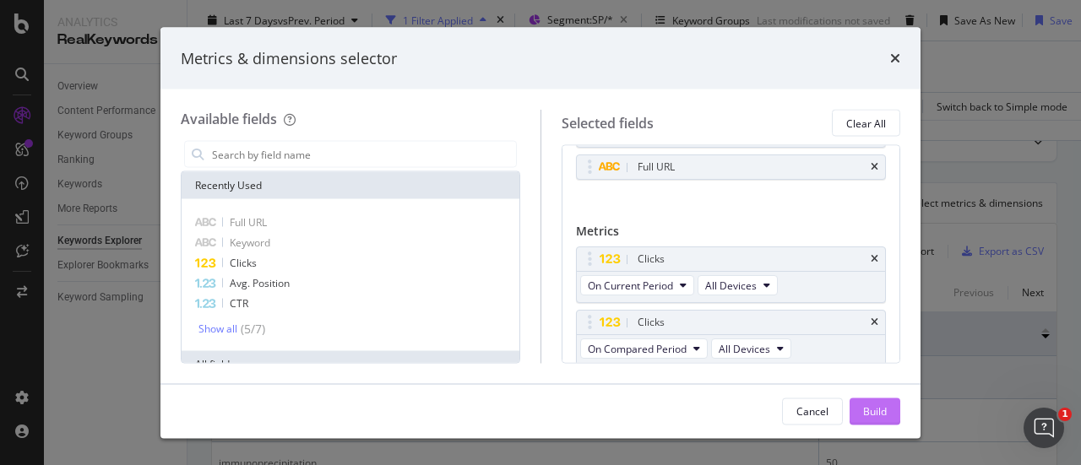
click at [866, 404] on div "Build" at bounding box center [875, 411] width 24 height 14
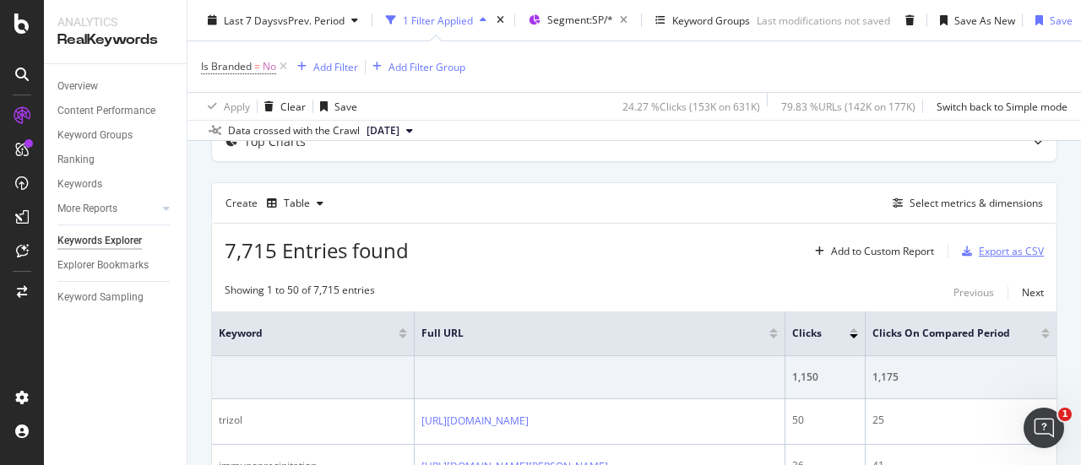
click at [990, 252] on div "Export as CSV" at bounding box center [1011, 251] width 65 height 14
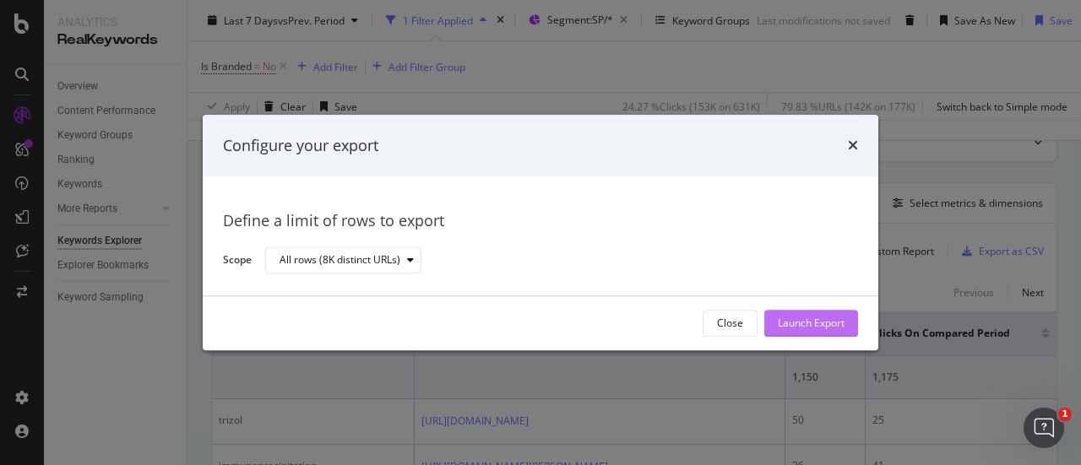
click at [813, 321] on div "Launch Export" at bounding box center [811, 324] width 67 height 14
